Goal: Task Accomplishment & Management: Manage account settings

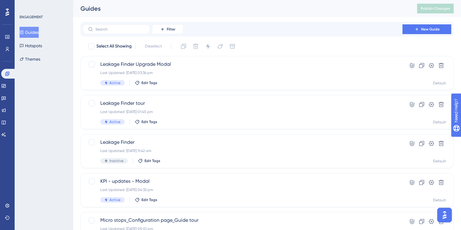
click at [39, 32] on button "Guides" at bounding box center [29, 32] width 19 height 11
click at [208, 81] on div "Active Edit Tags" at bounding box center [242, 82] width 285 height 5
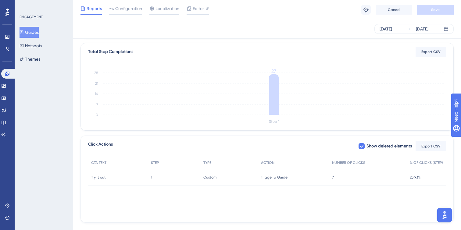
scroll to position [156, 0]
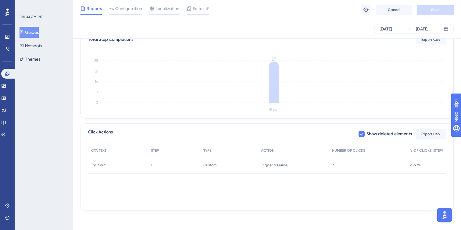
click at [251, 163] on div "Custom Custom" at bounding box center [229, 165] width 58 height 17
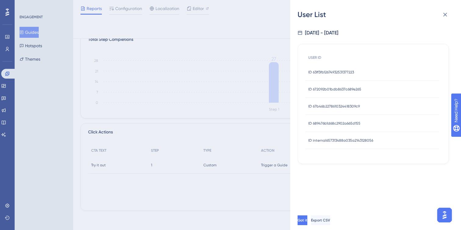
click at [237, 189] on div "User List [DATE] - [DATE] USER ID ID 63ff3fb12674932531377223 ID 63ff3fb1267493…" at bounding box center [230, 115] width 461 height 230
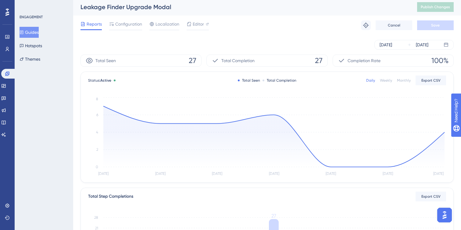
scroll to position [0, 0]
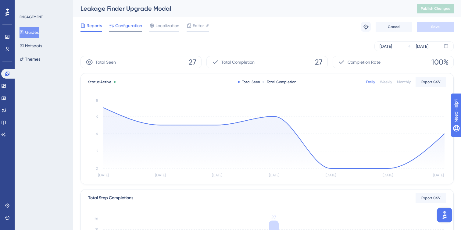
click at [131, 26] on span "Configuration" at bounding box center [128, 25] width 27 height 7
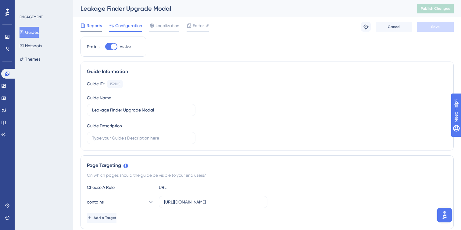
click at [94, 31] on div at bounding box center [90, 31] width 21 height 1
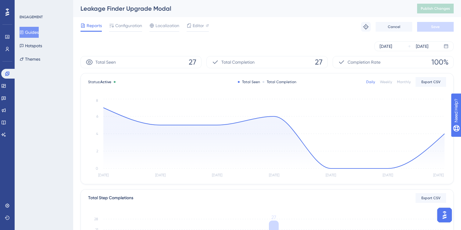
click at [387, 83] on div "Weekly" at bounding box center [386, 82] width 12 height 5
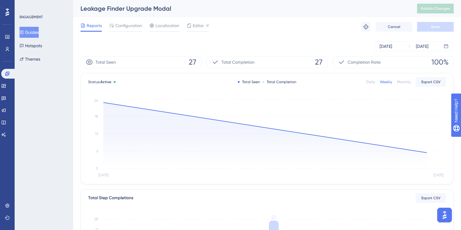
click at [404, 83] on div "Monthly" at bounding box center [404, 82] width 14 height 5
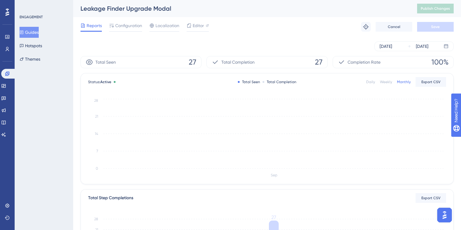
click at [383, 85] on div "Daily Weekly Monthly Export CSV" at bounding box center [406, 82] width 80 height 10
